Goal: Transaction & Acquisition: Purchase product/service

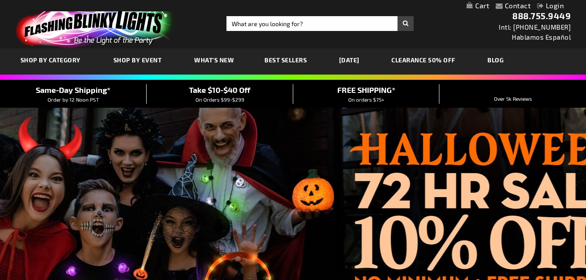
scroll to position [305, 0]
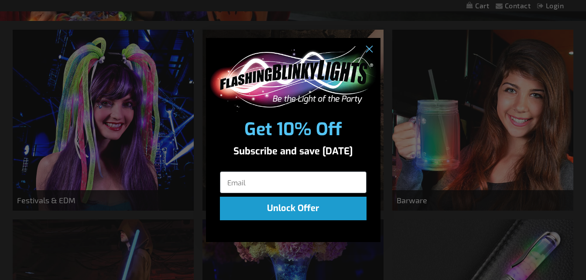
drag, startPoint x: 590, startPoint y: 41, endPoint x: 585, endPoint y: 108, distance: 67.4
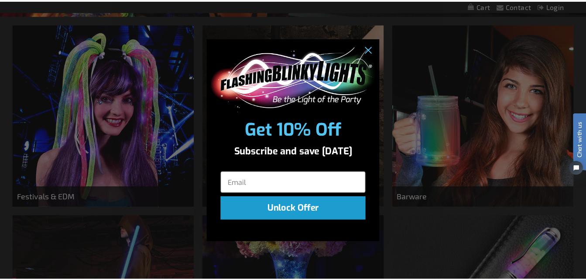
scroll to position [0, 0]
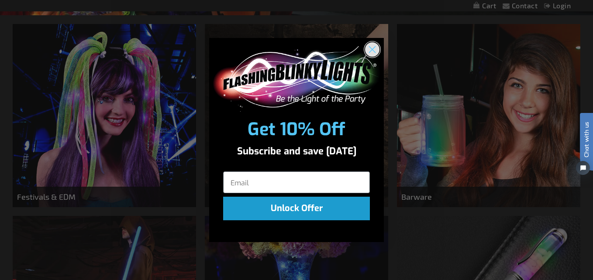
click at [372, 51] on circle "Close dialog" at bounding box center [372, 49] width 14 height 14
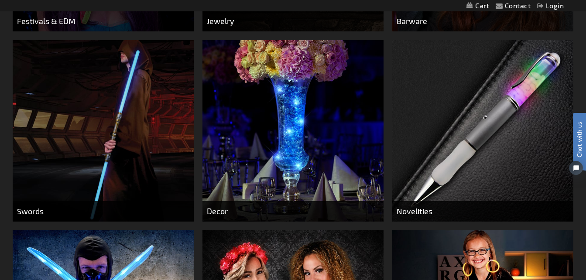
scroll to position [490, 0]
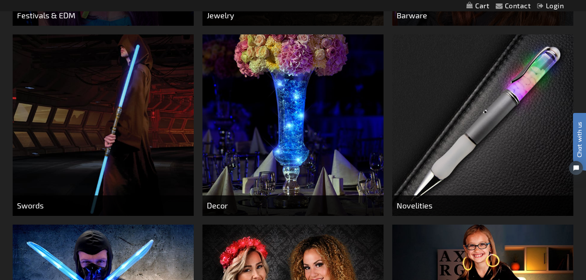
click at [477, 145] on img at bounding box center [483, 124] width 181 height 181
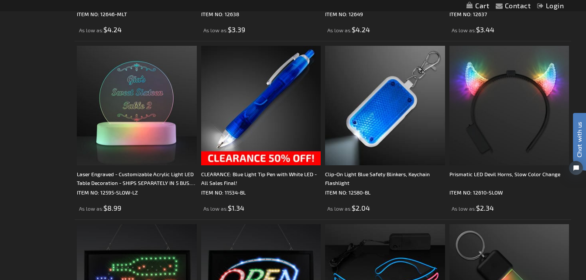
scroll to position [1738, 0]
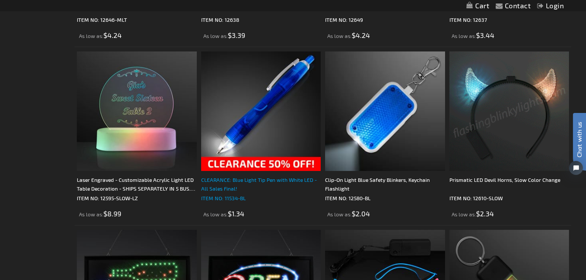
click at [247, 193] on div "CLEARANCE: Blue Light Tip Pen with White LED - All Sales Final!" at bounding box center [261, 184] width 120 height 17
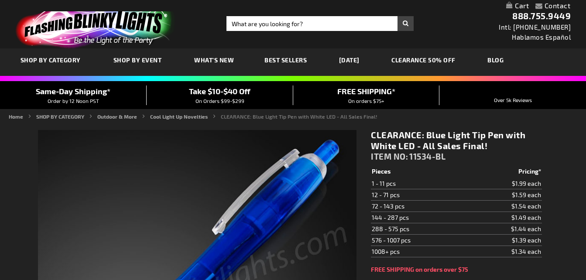
type input "5629"
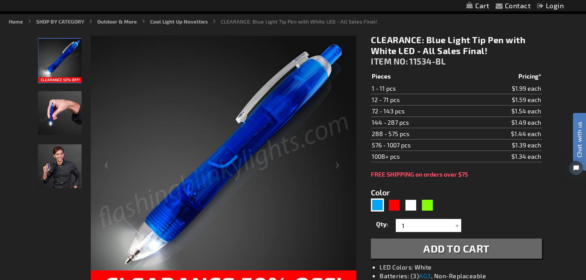
scroll to position [102, 0]
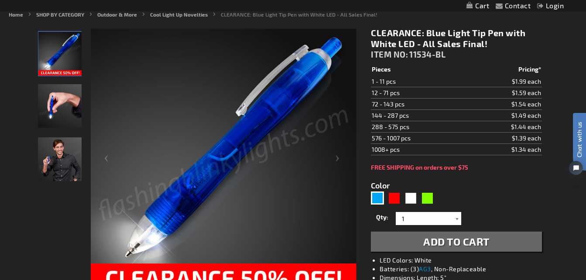
click at [457, 223] on div at bounding box center [457, 218] width 9 height 13
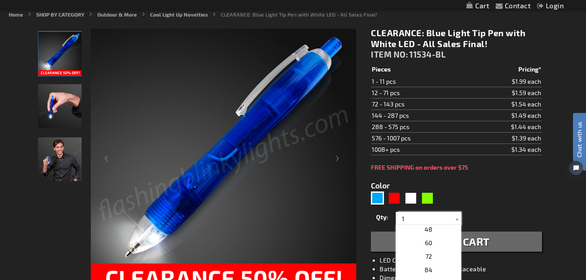
scroll to position [192, 0]
click at [431, 242] on p "60" at bounding box center [428, 244] width 65 height 14
type input "60"
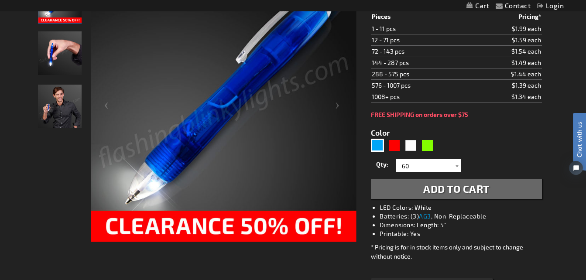
scroll to position [158, 0]
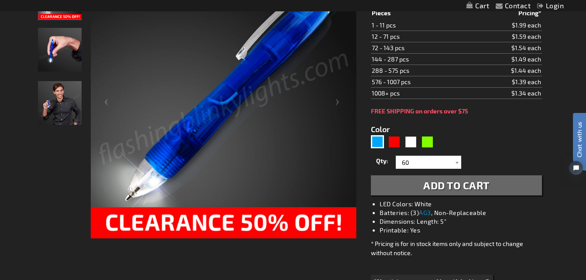
click at [446, 184] on span "Add to Cart" at bounding box center [457, 185] width 66 height 13
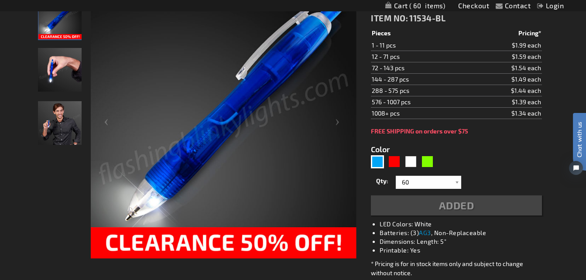
scroll to position [180, 0]
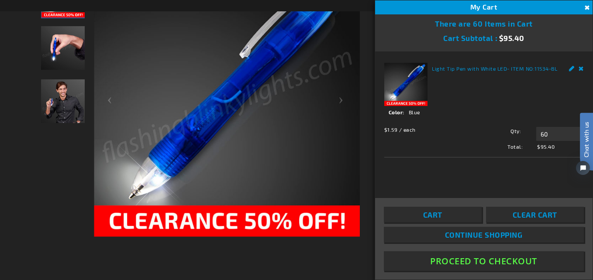
click at [585, 4] on button "Close" at bounding box center [586, 8] width 10 height 10
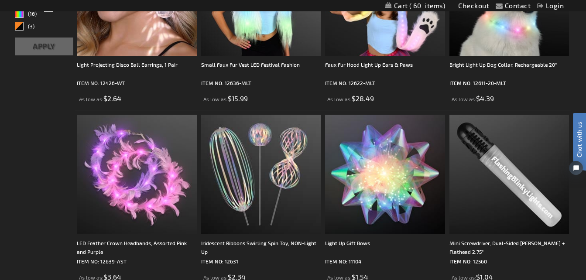
scroll to position [268, 0]
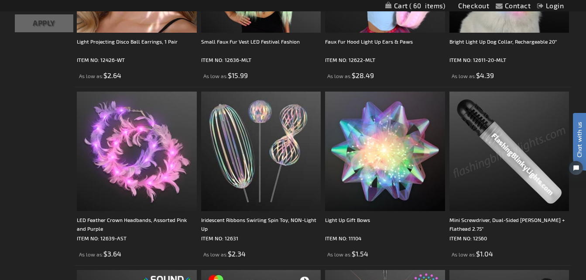
click at [514, 196] on img at bounding box center [510, 152] width 120 height 120
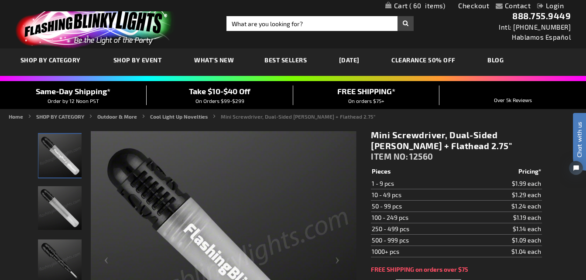
click at [454, 57] on link "CLEARANCE 50% OFF" at bounding box center [423, 59] width 77 height 29
